Goal: Book appointment/travel/reservation

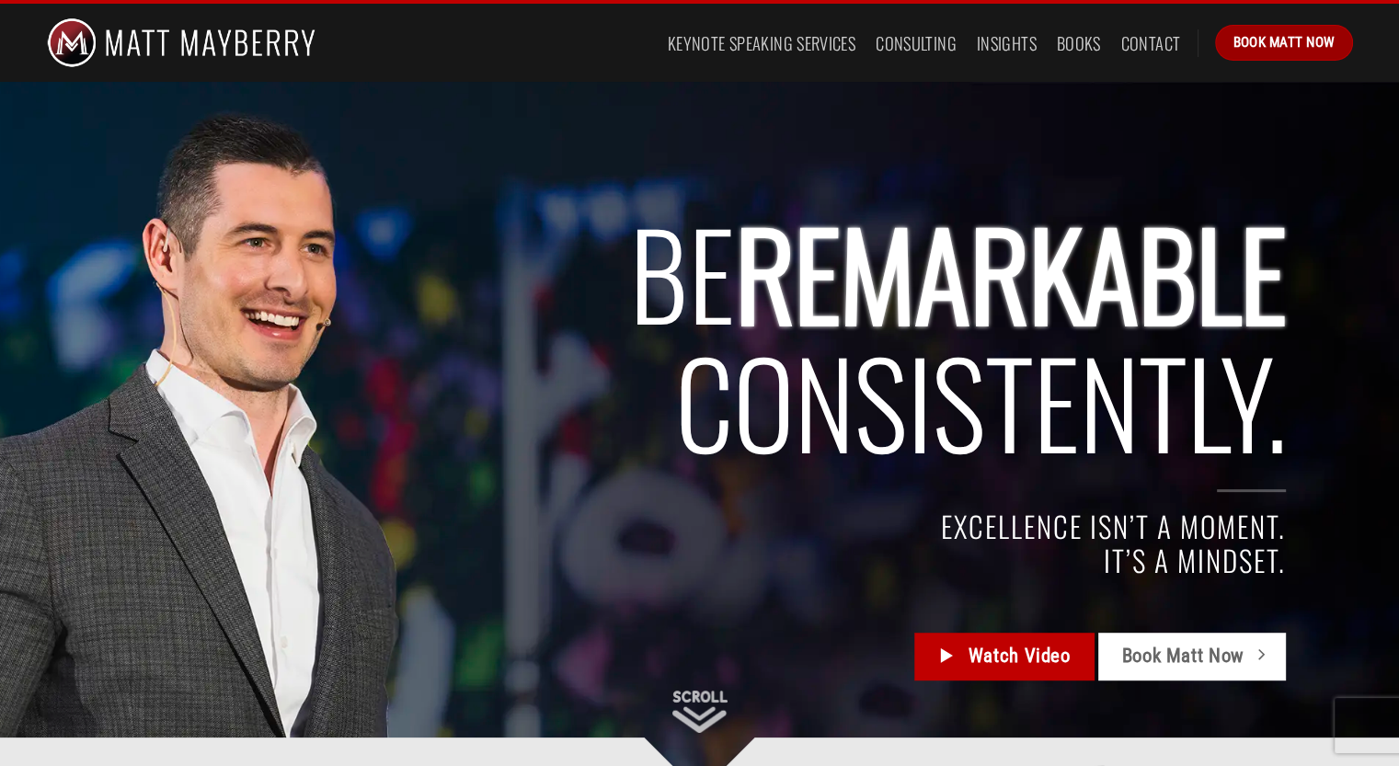
click at [1277, 42] on span "Book Matt Now" at bounding box center [1284, 42] width 102 height 22
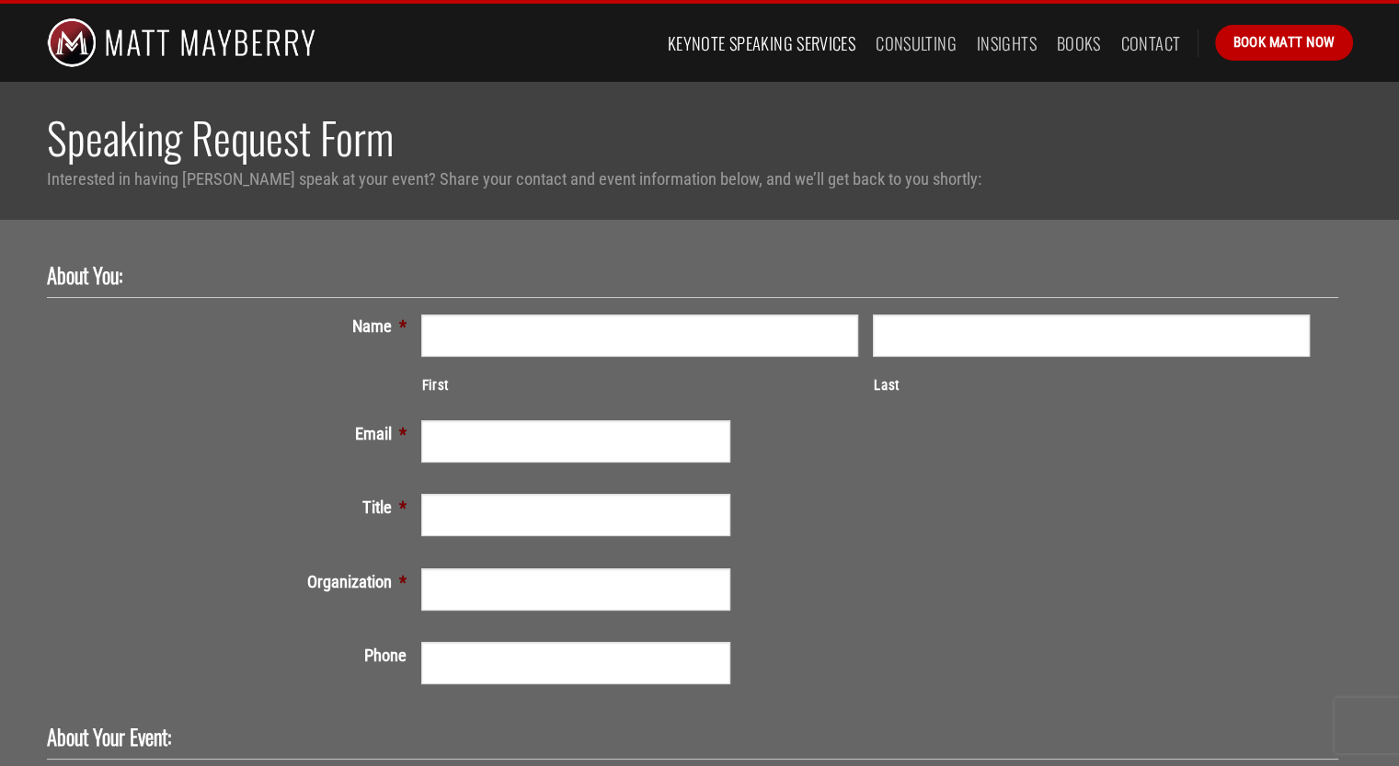
click at [842, 48] on link "Keynote Speaking Services" at bounding box center [762, 43] width 188 height 33
